Goal: Information Seeking & Learning: Learn about a topic

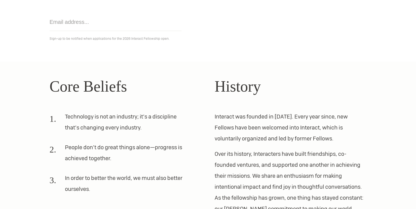
scroll to position [135, 0]
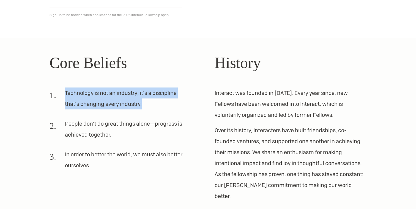
drag, startPoint x: 145, startPoint y: 87, endPoint x: 166, endPoint y: 100, distance: 24.6
click at [166, 100] on div "Core Beliefs Technology is not an industry; it’s a discipline that’s changing e…" at bounding box center [125, 126] width 152 height 151
click at [161, 100] on li "Technology is not an industry; it’s a discipline that’s changing every industry." at bounding box center [118, 101] width 139 height 26
drag, startPoint x: 157, startPoint y: 103, endPoint x: 114, endPoint y: 86, distance: 46.0
click at [115, 86] on div "Core Beliefs Technology is not an industry; it’s a discipline that’s changing e…" at bounding box center [125, 126] width 152 height 151
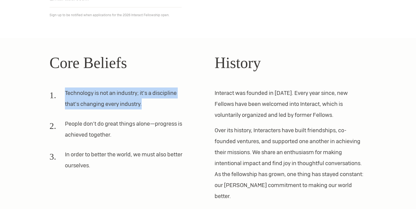
click at [107, 85] on div "Core Beliefs Technology is not an industry; it’s a discipline that’s changing e…" at bounding box center [125, 126] width 152 height 151
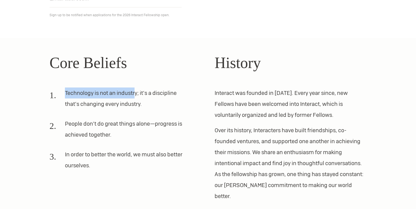
drag, startPoint x: 97, startPoint y: 85, endPoint x: 135, endPoint y: 98, distance: 40.4
click at [135, 98] on div "Core Beliefs Technology is not an industry; it’s a discipline that’s changing e…" at bounding box center [125, 126] width 152 height 151
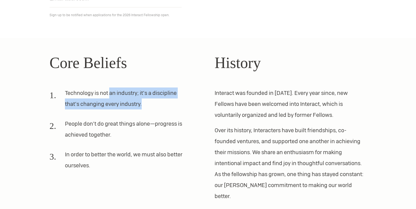
drag, startPoint x: 152, startPoint y: 101, endPoint x: 109, endPoint y: 89, distance: 44.9
click at [109, 89] on li "Technology is not an industry; it’s a discipline that’s changing every industry." at bounding box center [118, 101] width 139 height 26
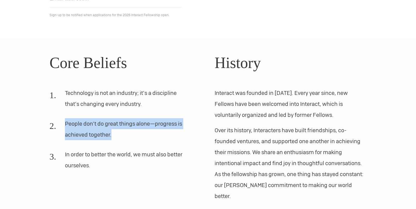
drag, startPoint x: 100, startPoint y: 116, endPoint x: 142, endPoint y: 130, distance: 44.5
click at [142, 130] on ol "Technology is not an industry; it’s a discipline that’s changing every industry…" at bounding box center [125, 132] width 152 height 88
click at [142, 130] on li "People don’t do great things alone—progress is achieved together." at bounding box center [118, 131] width 139 height 26
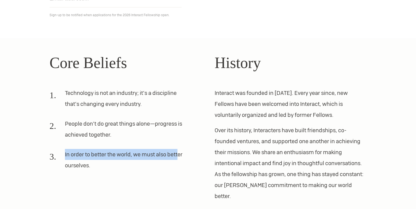
drag, startPoint x: 134, startPoint y: 137, endPoint x: 178, endPoint y: 158, distance: 48.8
click at [178, 158] on ol "Technology is not an industry; it’s a discipline that’s changing every industry…" at bounding box center [125, 132] width 152 height 88
drag, startPoint x: 180, startPoint y: 169, endPoint x: 179, endPoint y: 139, distance: 30.5
click at [179, 141] on ol "Technology is not an industry; it’s a discipline that’s changing every industry…" at bounding box center [125, 132] width 152 height 88
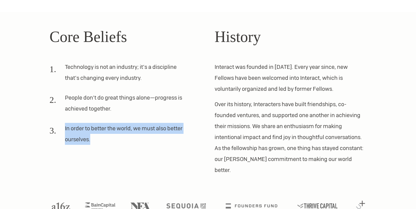
scroll to position [170, 0]
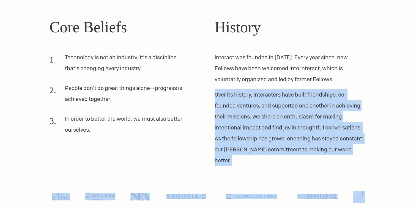
drag, startPoint x: 294, startPoint y: 87, endPoint x: 352, endPoint y: 160, distance: 93.1
click at [352, 160] on section "Core Beliefs Technology is not an industry; it’s a discipline that’s changing e…" at bounding box center [208, 111] width 416 height 218
click at [352, 166] on div at bounding box center [208, 186] width 330 height 41
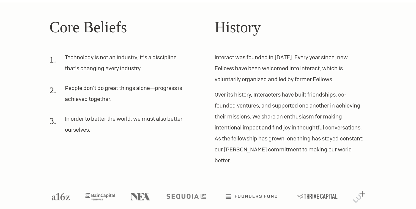
click at [322, 24] on h2 "History" at bounding box center [290, 27] width 152 height 23
